Goal: Transaction & Acquisition: Purchase product/service

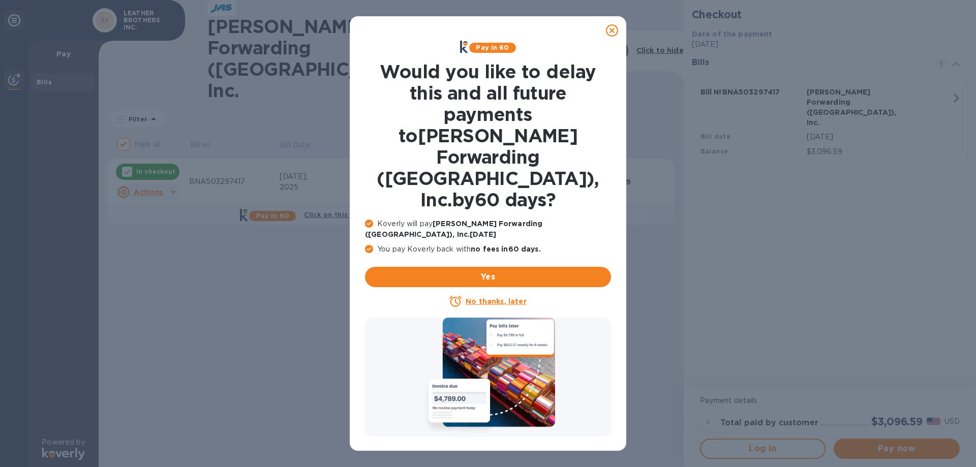
click at [612, 30] on icon at bounding box center [612, 30] width 12 height 12
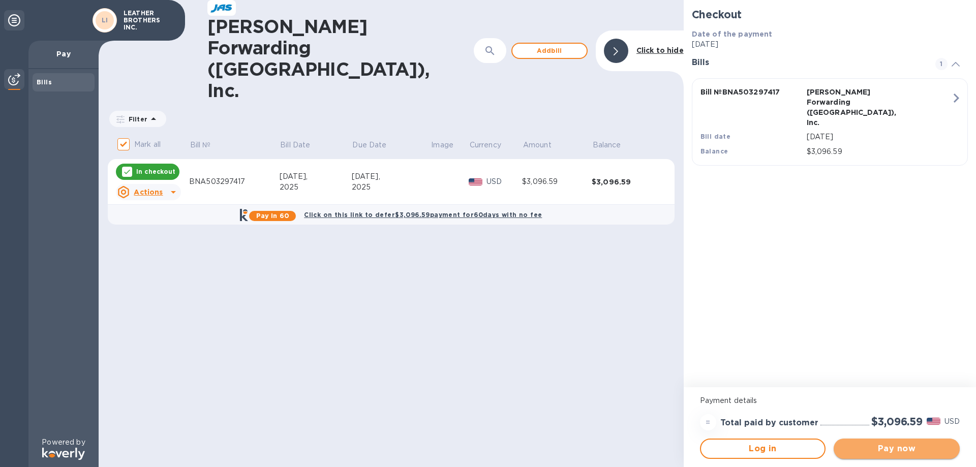
click at [887, 452] on span "Pay now" at bounding box center [897, 449] width 110 height 12
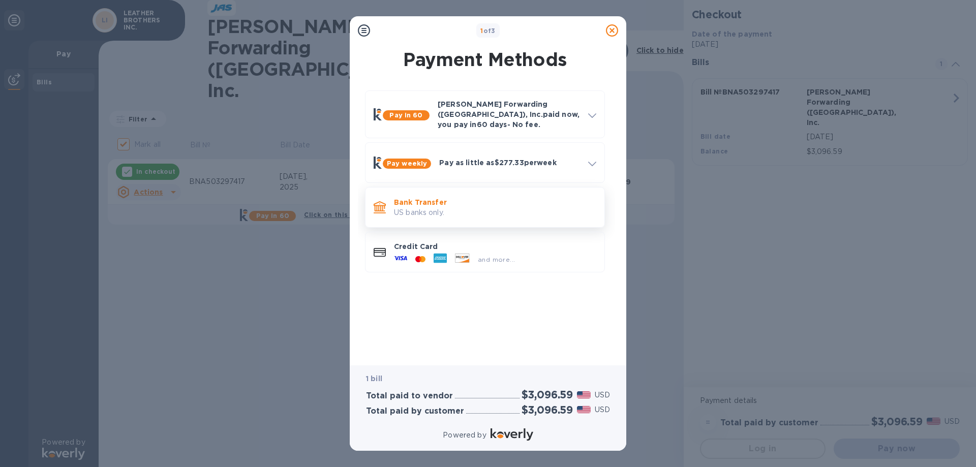
click at [414, 197] on p "Bank Transfer" at bounding box center [495, 202] width 202 height 10
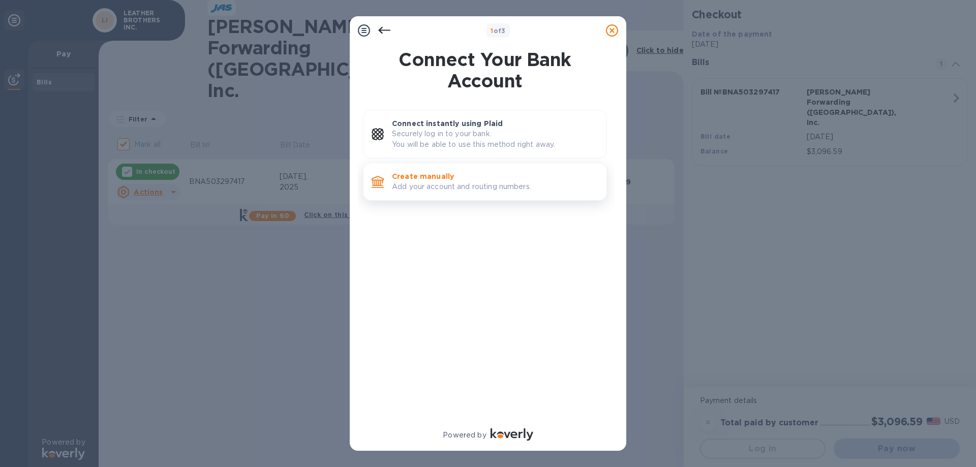
click at [415, 180] on p "Create manually" at bounding box center [495, 176] width 206 height 10
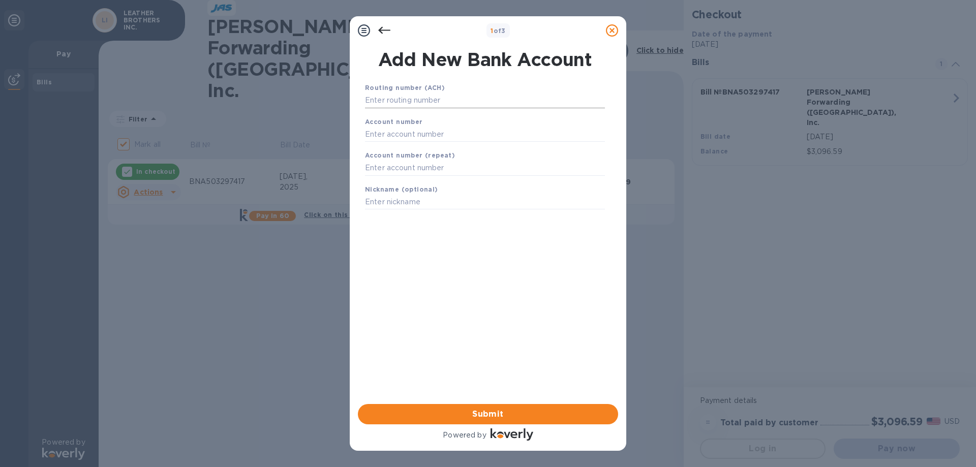
click at [409, 102] on input "text" at bounding box center [485, 100] width 240 height 15
type input "082902757"
click at [392, 135] on b "Account number" at bounding box center [394, 135] width 58 height 8
click at [383, 147] on input "text" at bounding box center [485, 146] width 240 height 15
type input "0502006442"
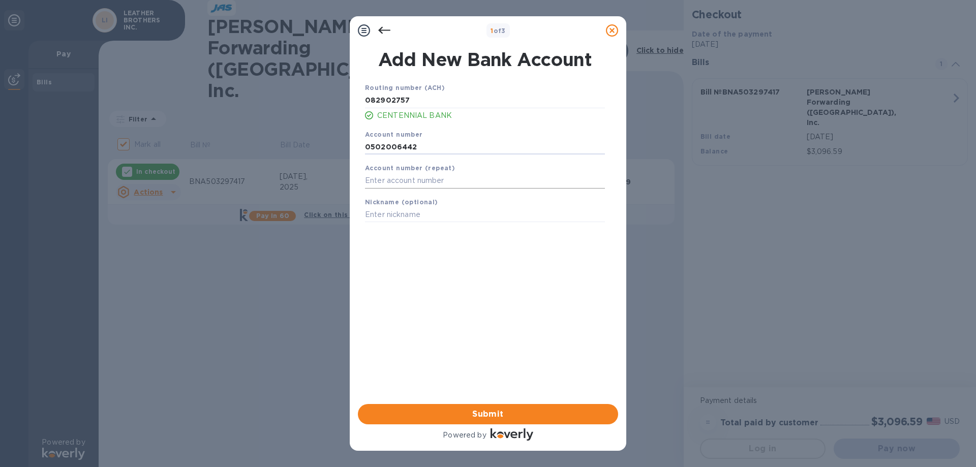
click at [378, 173] on input "text" at bounding box center [485, 180] width 240 height 15
type input "0502006442"
click at [401, 218] on input "text" at bounding box center [485, 214] width 240 height 15
type input "OPERATING"
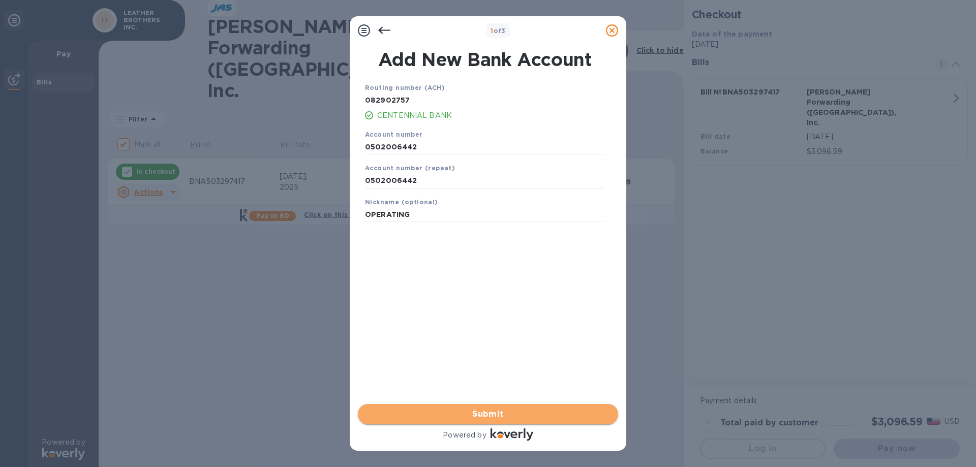
click at [479, 414] on span "Submit" at bounding box center [488, 414] width 244 height 12
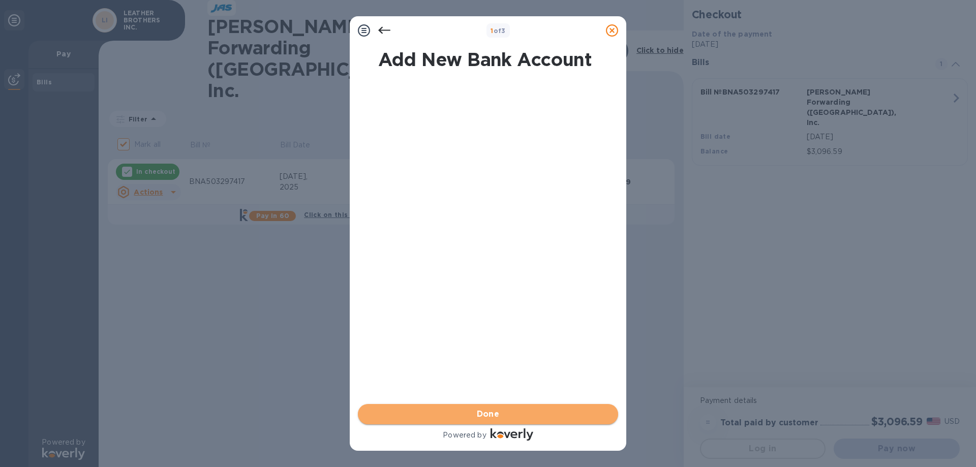
click at [496, 415] on span "Done" at bounding box center [488, 414] width 23 height 12
